Goal: Find specific page/section: Find specific page/section

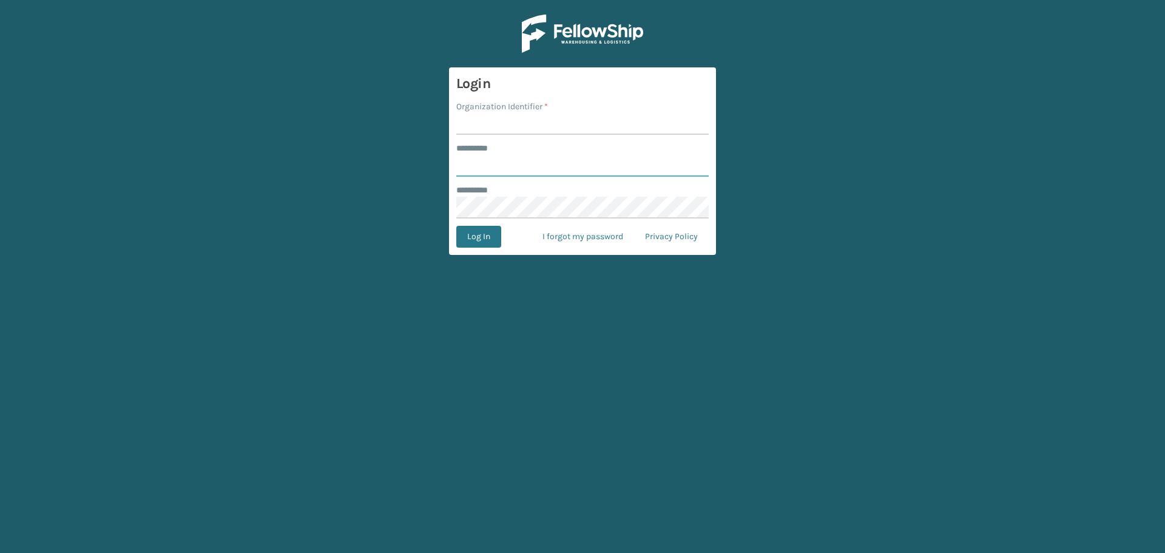
type input "**********"
click at [536, 119] on input "Organization Identifier *" at bounding box center [582, 124] width 252 height 22
type input "Emson"
click at [479, 235] on button "Log In" at bounding box center [478, 237] width 45 height 22
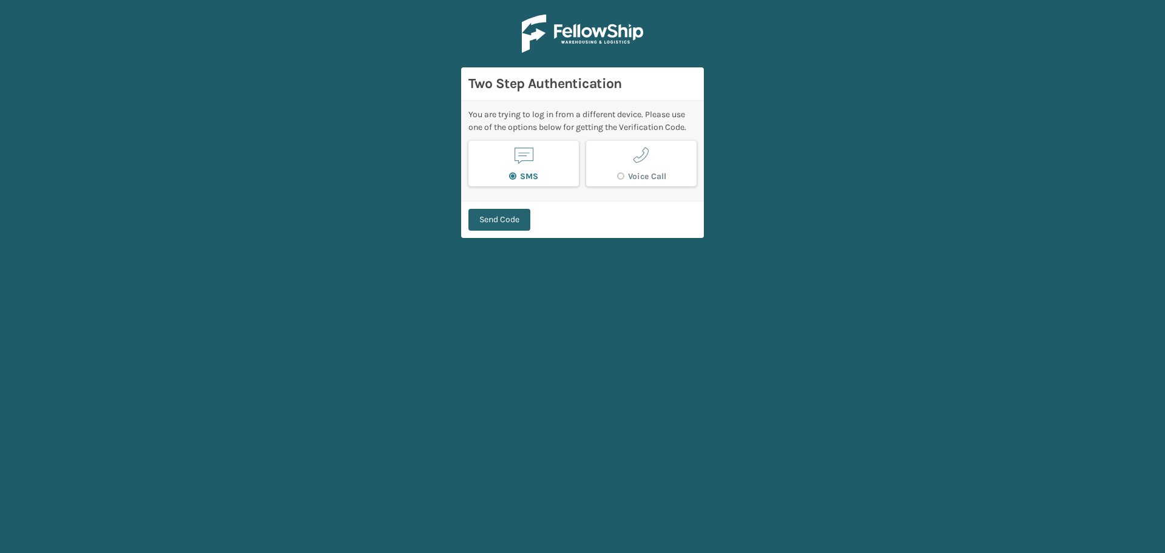
click at [504, 223] on button "Send Code" at bounding box center [499, 220] width 62 height 22
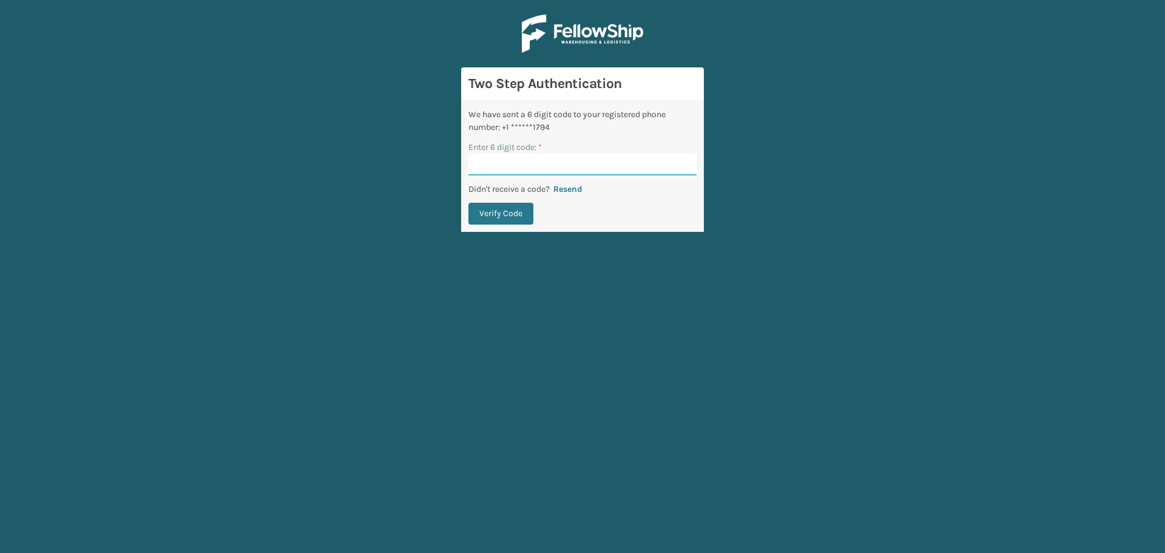
click at [576, 166] on input "Enter 6 digit code: *" at bounding box center [582, 164] width 228 height 22
paste input "156123"
type input "156123"
click at [496, 215] on button "Verify Code" at bounding box center [500, 214] width 65 height 22
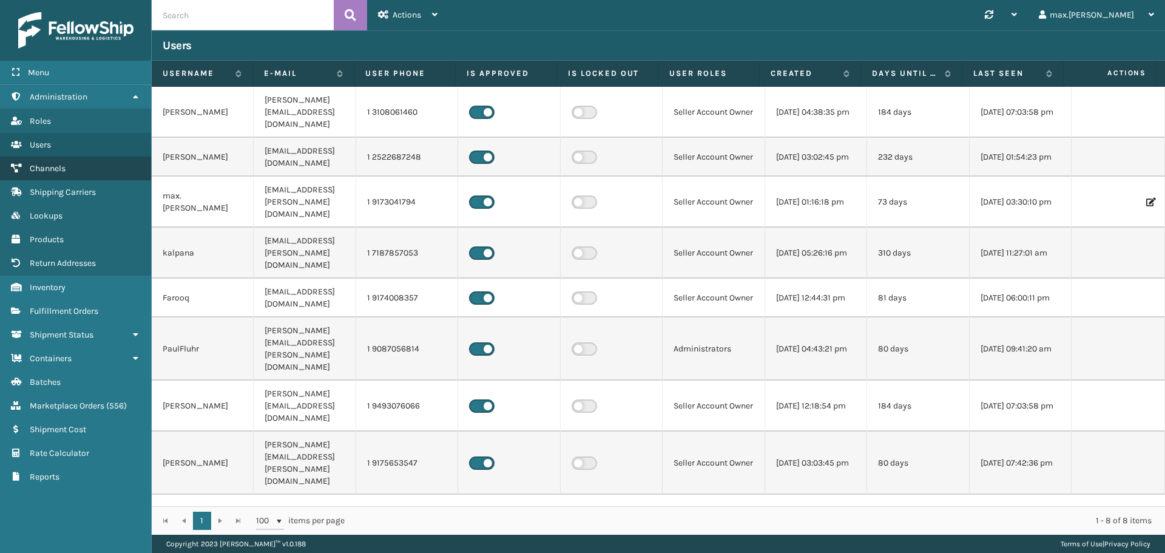
click at [38, 167] on span "Channels" at bounding box center [48, 168] width 36 height 10
